Goal: Information Seeking & Learning: Understand process/instructions

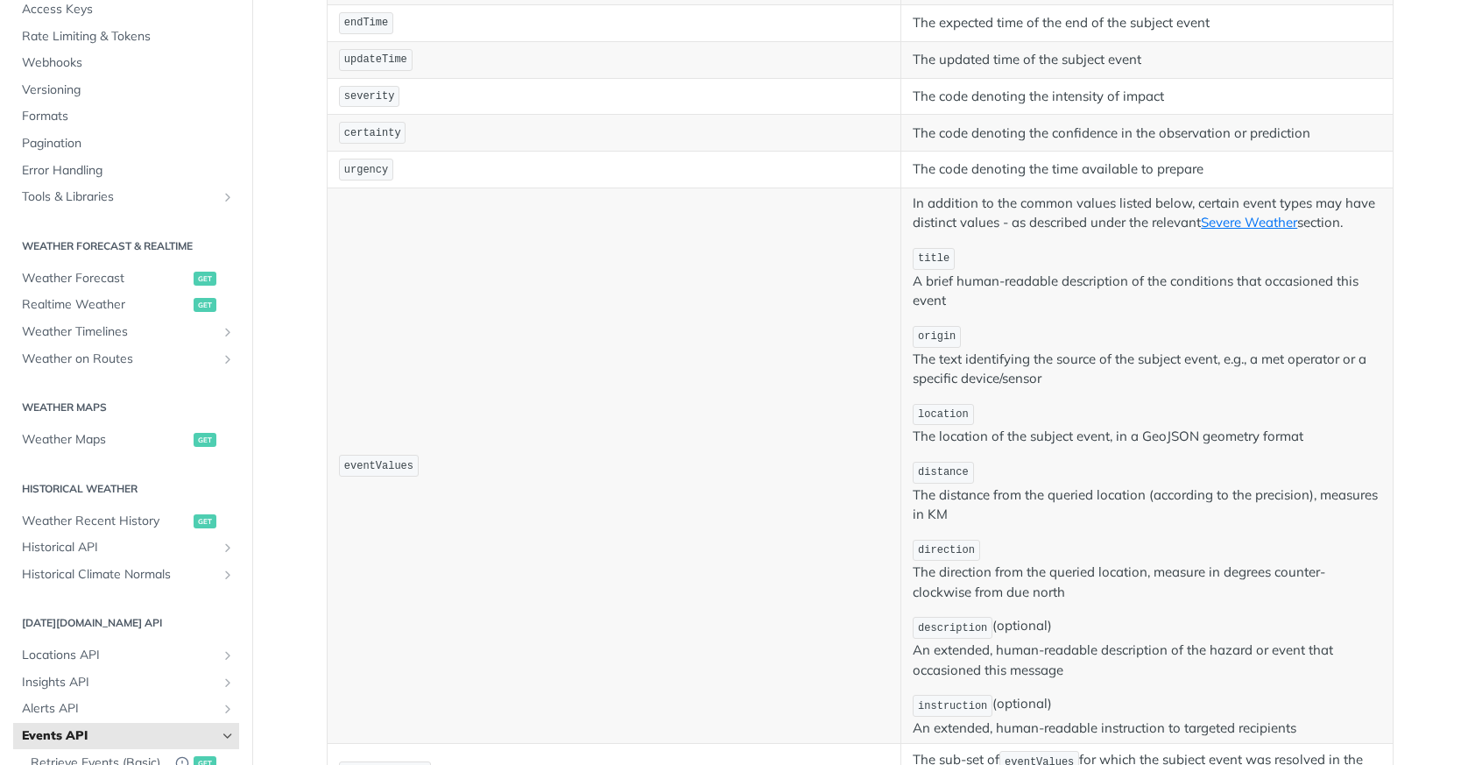
scroll to position [152, 0]
click at [163, 312] on span "Realtime Weather" at bounding box center [105, 307] width 167 height 18
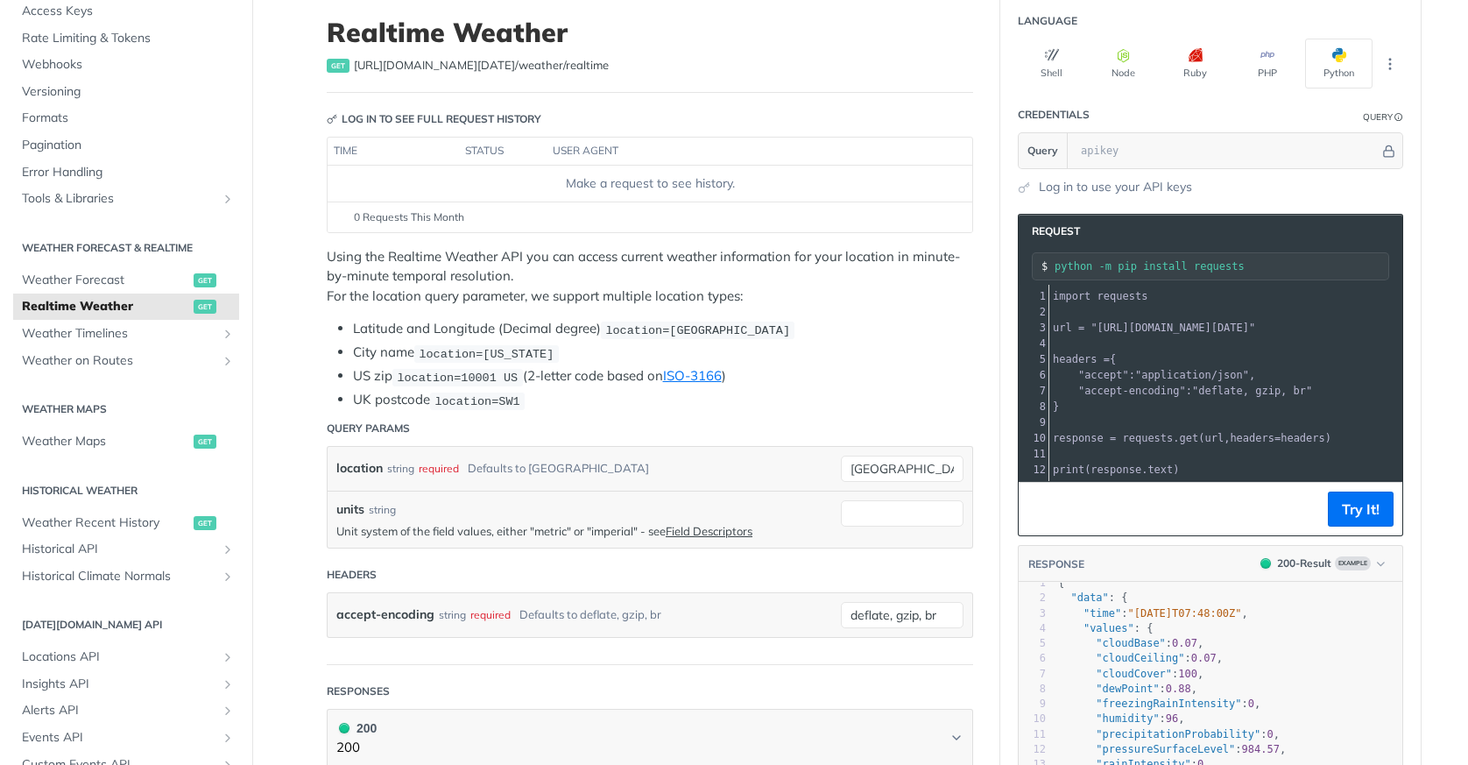
click at [1175, 423] on pre "​" at bounding box center [1268, 422] width 436 height 16
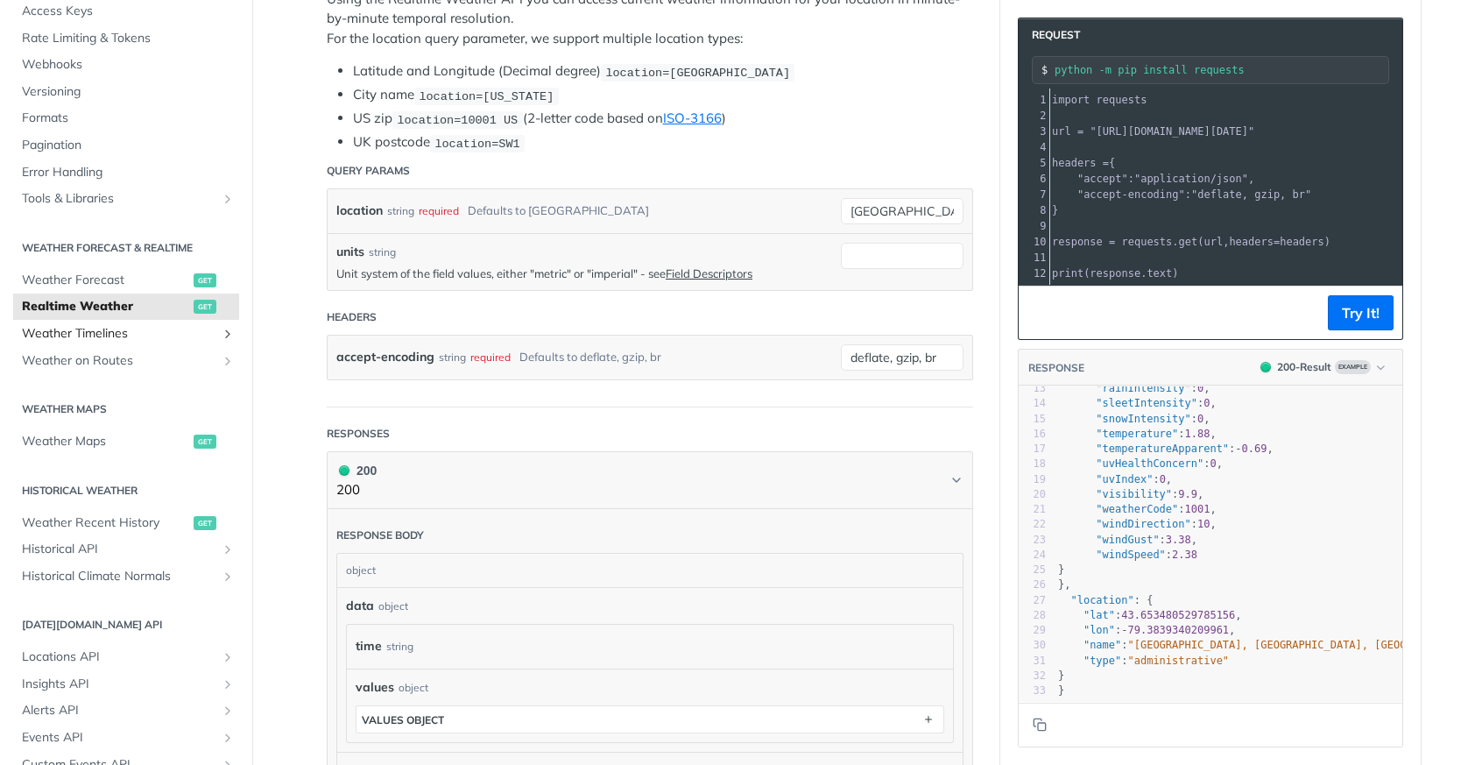
click at [143, 331] on span "Weather Timelines" at bounding box center [119, 334] width 195 height 18
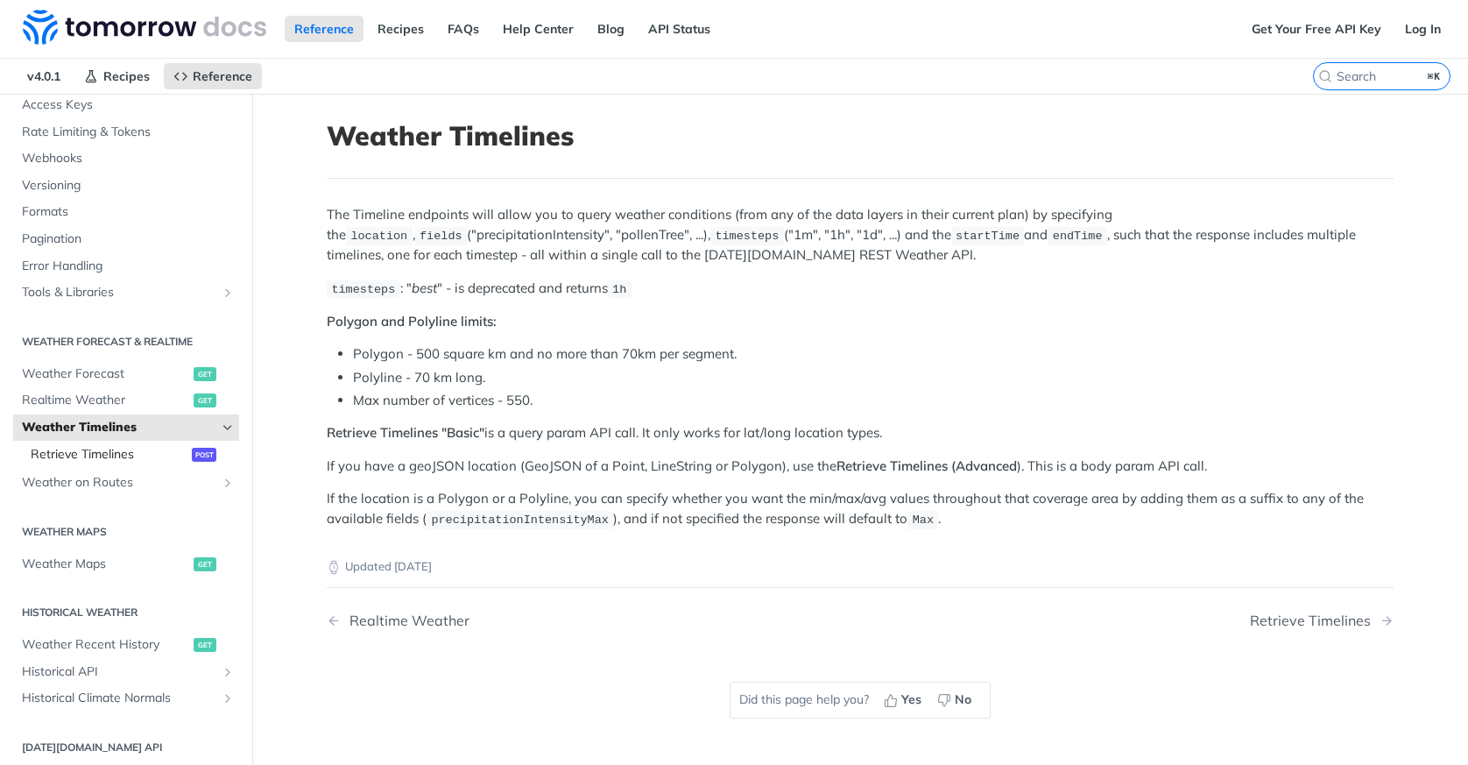
click at [172, 453] on span "Retrieve Timelines" at bounding box center [109, 455] width 157 height 18
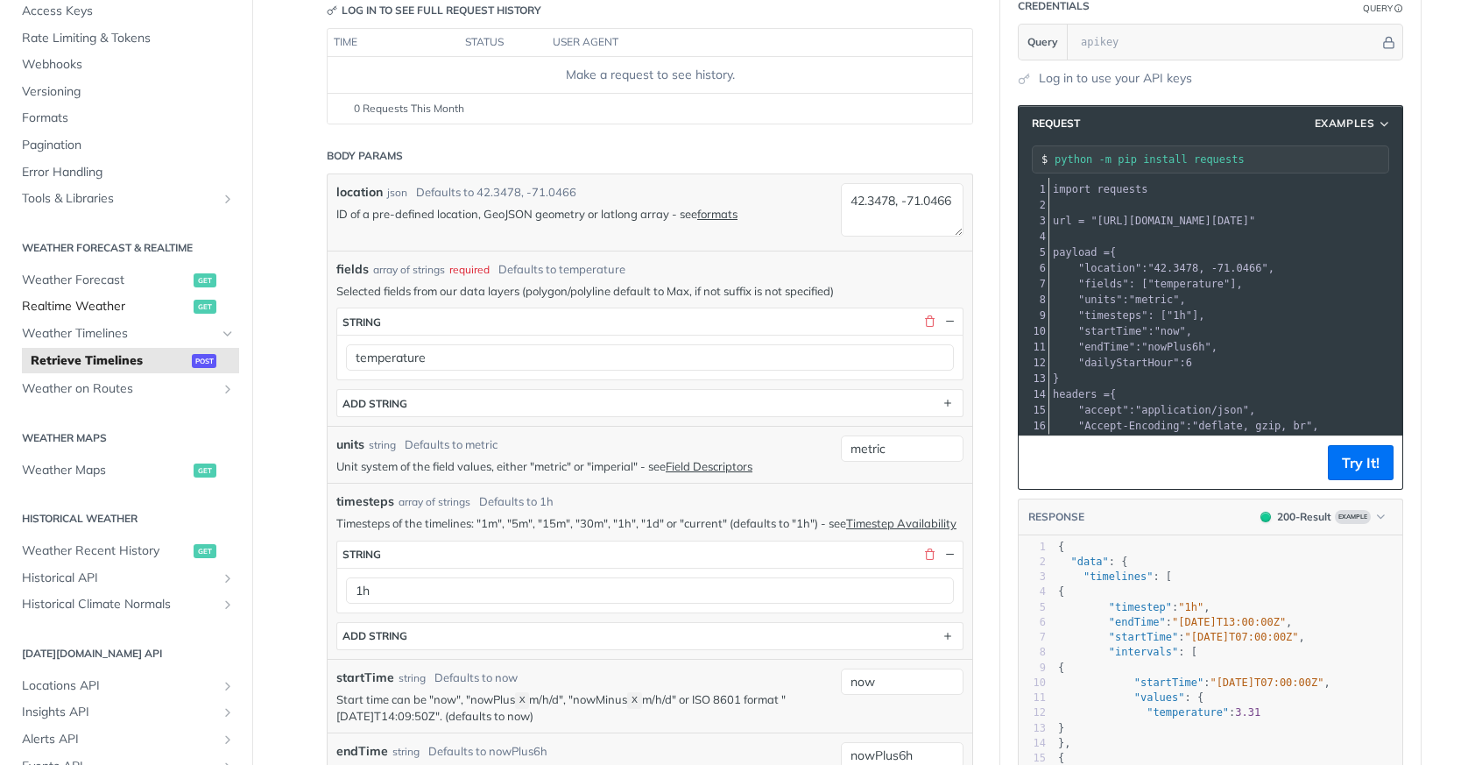
click at [123, 302] on span "Realtime Weather" at bounding box center [105, 307] width 167 height 18
